Goal: Find specific page/section: Find specific page/section

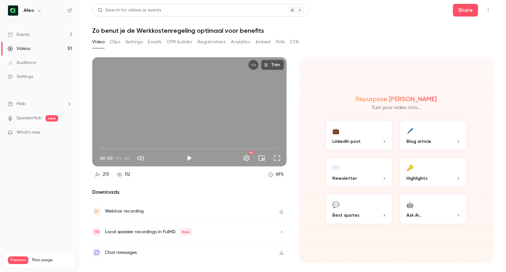
click at [27, 37] on div "Events" at bounding box center [19, 35] width 22 height 6
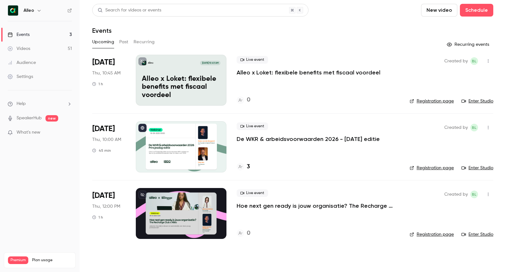
click at [171, 138] on div at bounding box center [181, 146] width 91 height 51
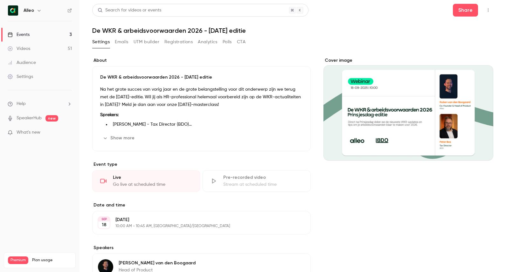
click at [185, 37] on button "Registrations" at bounding box center [179, 42] width 28 height 10
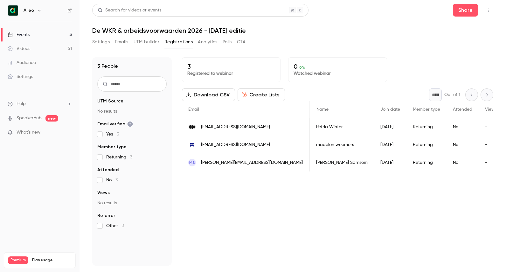
scroll to position [0, 0]
